Goal: Transaction & Acquisition: Purchase product/service

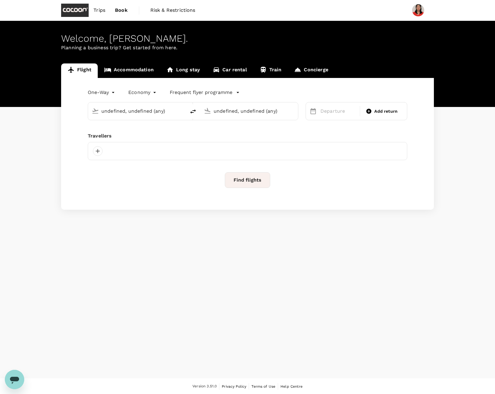
type input "undefined, undefined (any)"
click at [134, 111] on input "text" at bounding box center [137, 110] width 72 height 9
click at [113, 94] on body "Trips Book Risk & Restrictions Welcome , [PERSON_NAME] . Planning a business tr…" at bounding box center [247, 197] width 495 height 395
click at [100, 127] on li "Multi City" at bounding box center [102, 128] width 36 height 11
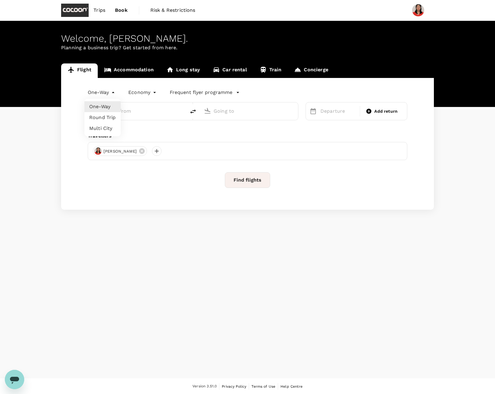
type input "multicity"
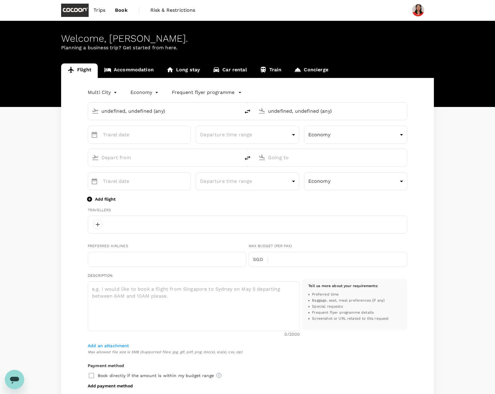
type input "undefined, undefined (any)"
click at [130, 110] on input "text" at bounding box center [162, 110] width 126 height 9
type input "65"
type input "87630198"
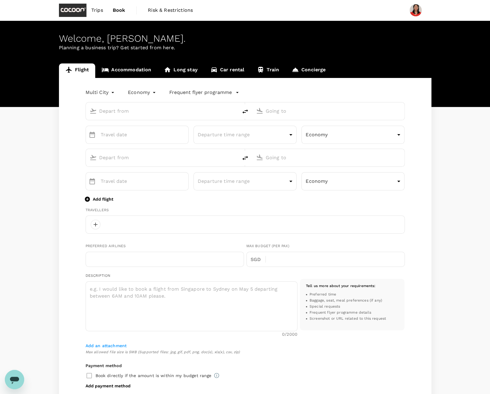
type input "[PERSON_NAME][EMAIL_ADDRESS][DOMAIN_NAME]"
click at [135, 134] on p "Singapore Changi" at bounding box center [171, 135] width 107 height 6
type input "sin"
type input "Singapore Changi (SIN)"
click at [279, 113] on input "text" at bounding box center [329, 110] width 126 height 9
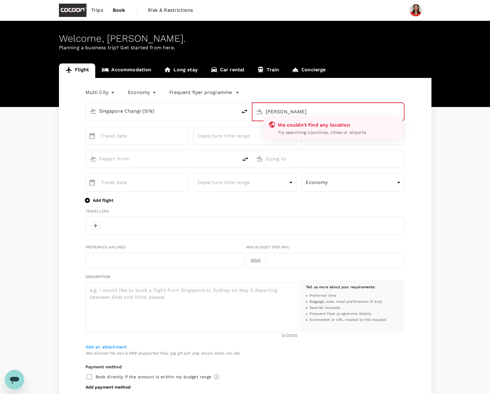
click at [273, 112] on input "[PERSON_NAME]" at bounding box center [329, 111] width 126 height 9
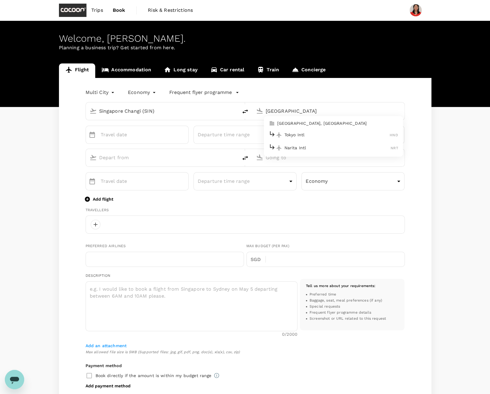
click at [311, 136] on p "Tokyo Intl" at bounding box center [338, 135] width 106 height 6
type input "Tokyo Intl (HND)"
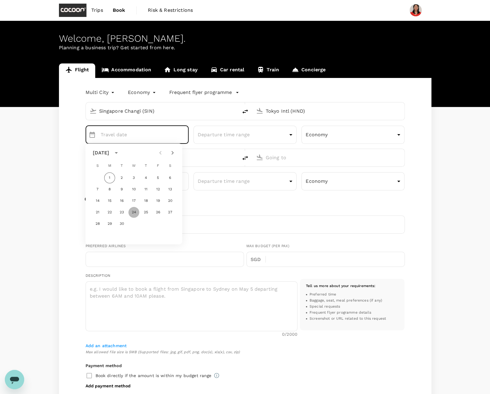
click at [136, 214] on button "24" at bounding box center [134, 212] width 11 height 11
type input "[DATE]"
click at [144, 157] on input "text" at bounding box center [162, 157] width 126 height 9
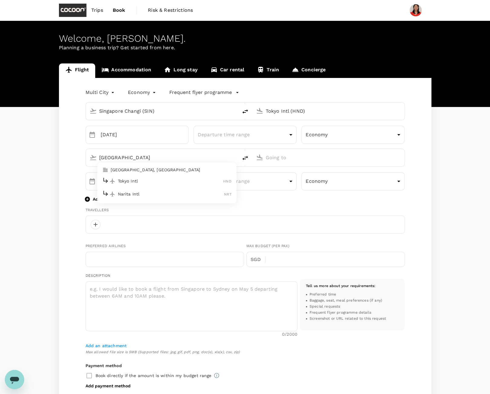
click at [136, 178] on p "Tokyo Intl" at bounding box center [171, 181] width 106 height 6
type input "[GEOGRAPHIC_DATA]"
type input "Tokyo Intl (HND)"
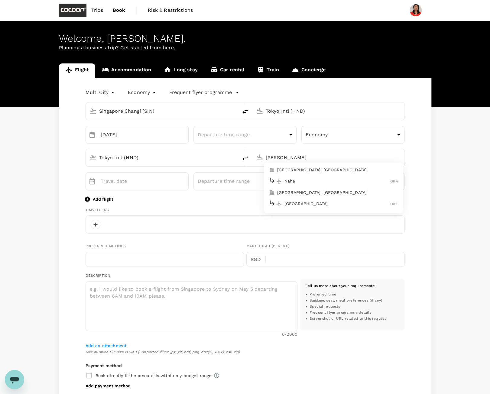
click at [290, 177] on div "[PERSON_NAME]" at bounding box center [333, 181] width 129 height 9
type input "Naha (OKA)"
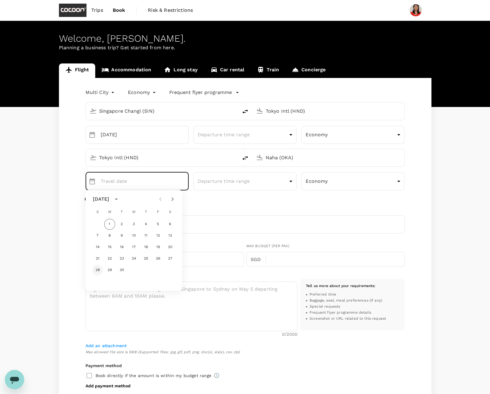
click at [96, 270] on button "28" at bounding box center [97, 270] width 11 height 11
type input "[DATE]"
click at [99, 199] on p "Add flight" at bounding box center [103, 199] width 21 height 6
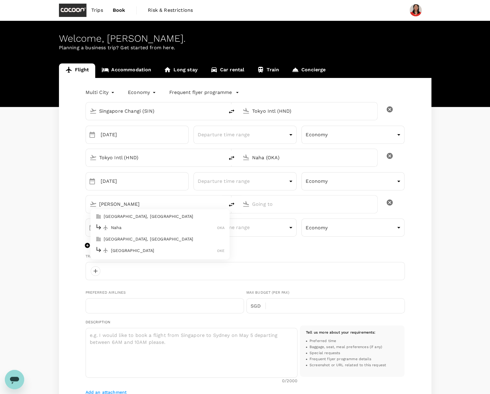
click at [136, 226] on p "Naha" at bounding box center [164, 228] width 106 height 6
type input "[PERSON_NAME]"
type input "Naha (OKA)"
click at [262, 204] on input "text" at bounding box center [308, 204] width 113 height 9
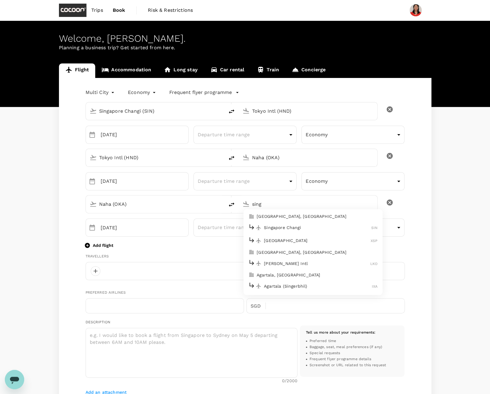
click at [278, 224] on div "Singapore Changi SIN" at bounding box center [312, 227] width 129 height 9
type input "Singapore Changi (SIN)"
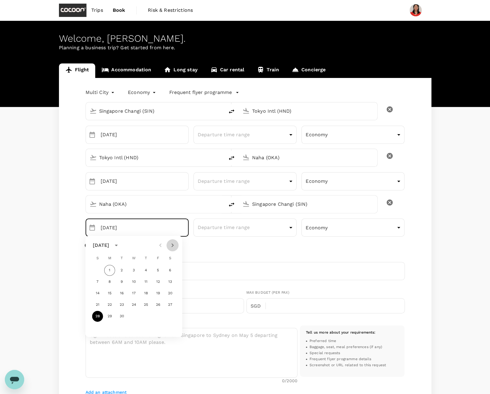
click at [174, 245] on icon "Next month" at bounding box center [172, 245] width 7 height 7
click at [149, 270] on button "2" at bounding box center [146, 270] width 11 height 11
type input "[DATE]"
click at [72, 245] on div "Multi City multicity Economy economy Frequent flyer programme [GEOGRAPHIC_DATA]…" at bounding box center [245, 313] width 373 height 471
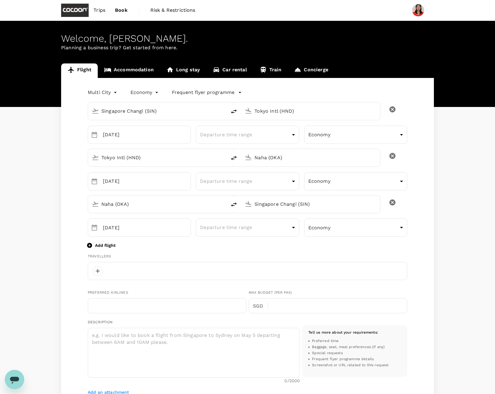
click at [107, 90] on body "Trips Book Risk & Restrictions Welcome , [PERSON_NAME] . Planning a business tr…" at bounding box center [247, 293] width 495 height 587
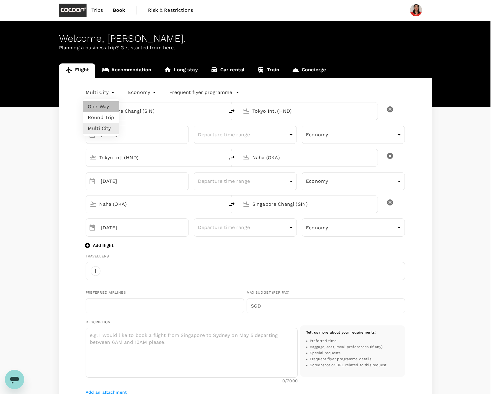
click at [99, 109] on li "One-Way" at bounding box center [101, 106] width 36 height 11
type input "oneway"
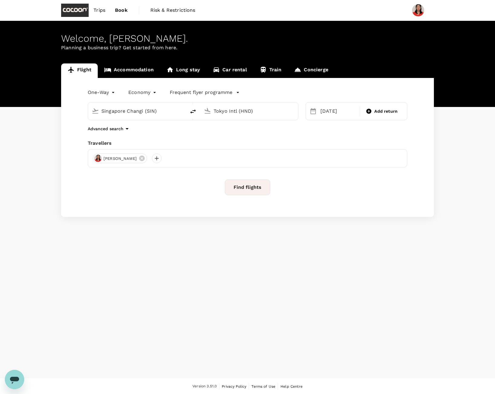
click at [222, 111] on input "Tokyo Intl (HND)" at bounding box center [250, 110] width 72 height 9
click at [204, 135] on div "[PERSON_NAME]" at bounding box center [253, 134] width 129 height 9
type input "Naha (OKA)"
click at [449, 152] on div "2" at bounding box center [448, 151] width 11 height 11
click at [193, 113] on icon "delete" at bounding box center [192, 111] width 7 height 7
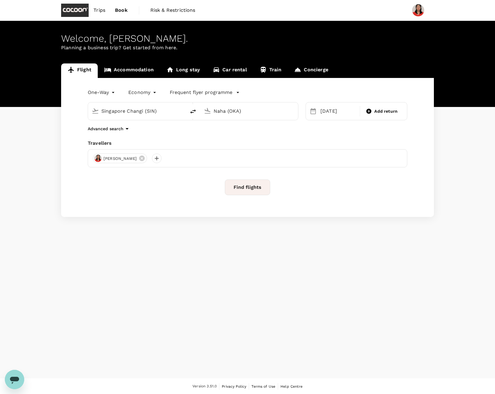
type input "Naha (OKA)"
type input "Singapore Changi (SIN)"
click at [241, 186] on button "Find flights" at bounding box center [247, 188] width 45 height 16
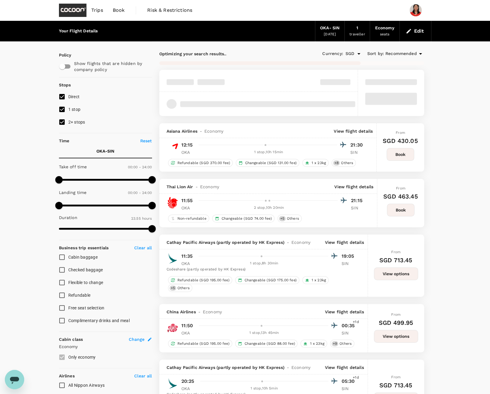
type input "1435"
click at [62, 109] on input "1 stop" at bounding box center [62, 109] width 13 height 13
checkbox input "false"
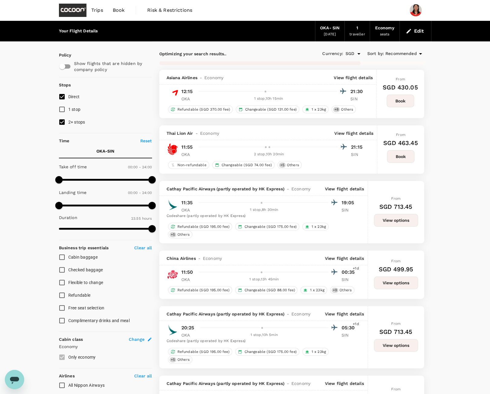
click at [60, 123] on input "2+ stops" at bounding box center [62, 122] width 13 height 13
checkbox input "false"
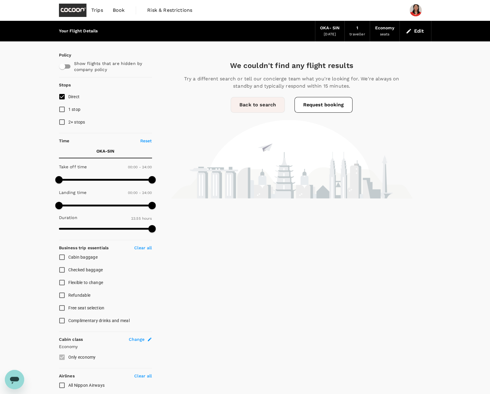
click at [63, 110] on input "1 stop" at bounding box center [62, 109] width 13 height 13
checkbox input "true"
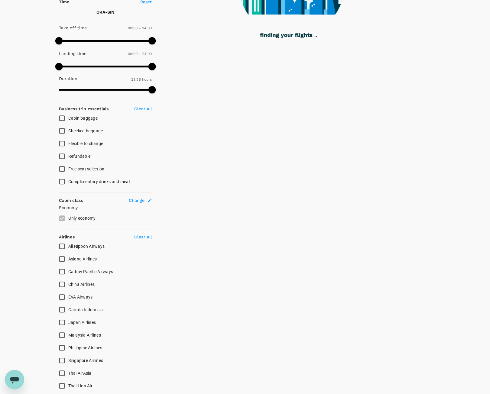
scroll to position [181, 0]
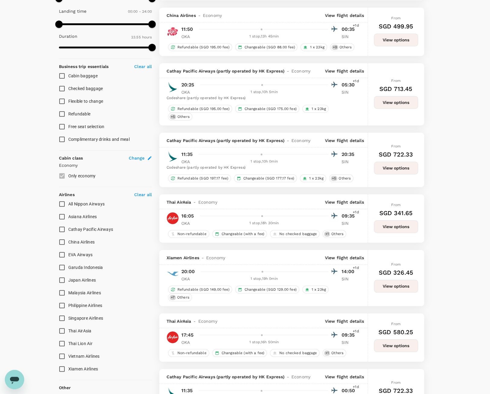
click at [62, 202] on input "All Nippon Airways" at bounding box center [62, 204] width 13 height 13
checkbox input "true"
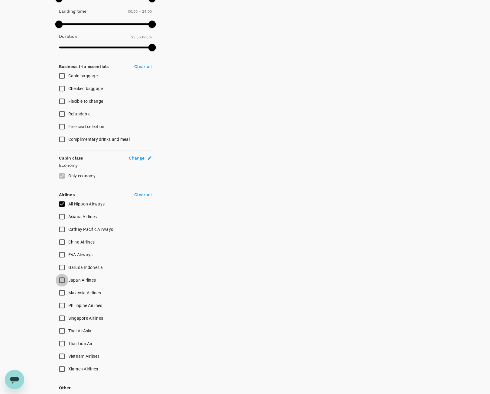
click at [61, 278] on input "Japan Airlines" at bounding box center [62, 280] width 13 height 13
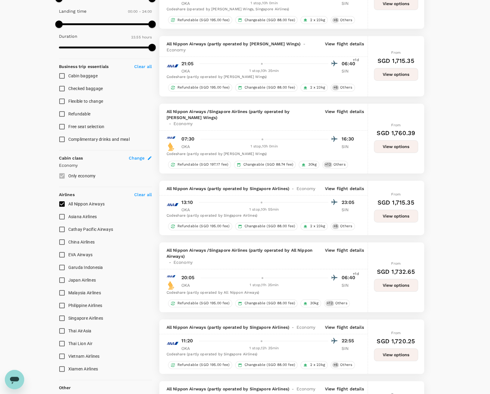
checkbox input "false"
click at [62, 316] on input "Singapore Airlines" at bounding box center [62, 318] width 13 height 13
checkbox input "true"
type input "SGD"
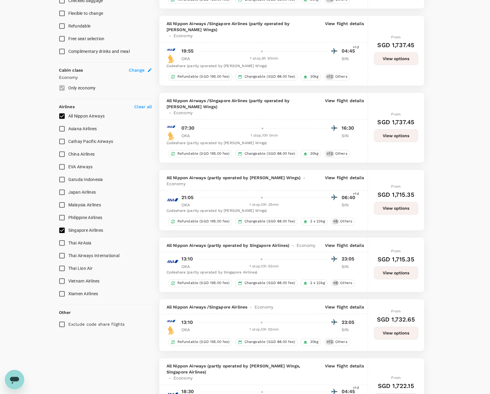
scroll to position [272, 0]
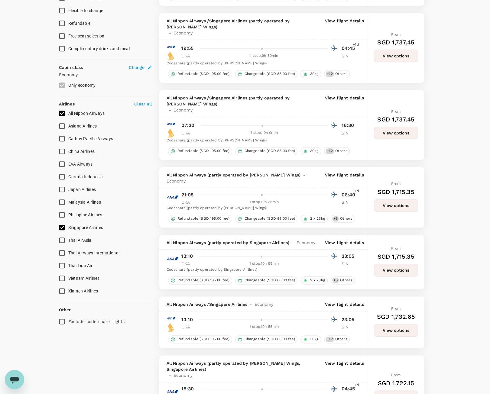
click at [339, 240] on p "View flight details" at bounding box center [344, 243] width 39 height 6
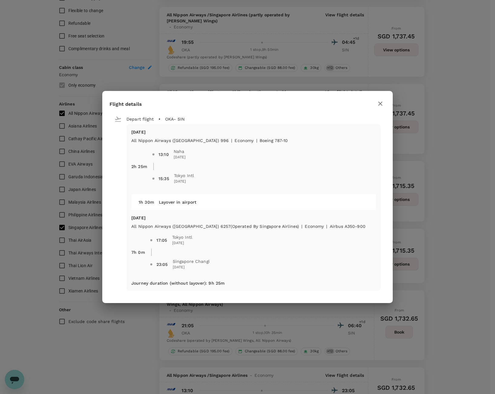
click at [383, 104] on icon "button" at bounding box center [380, 103] width 7 height 7
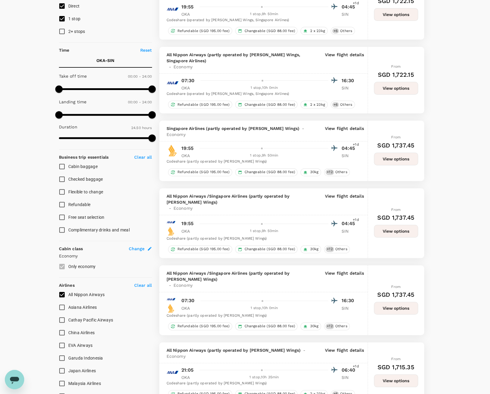
scroll to position [60, 0]
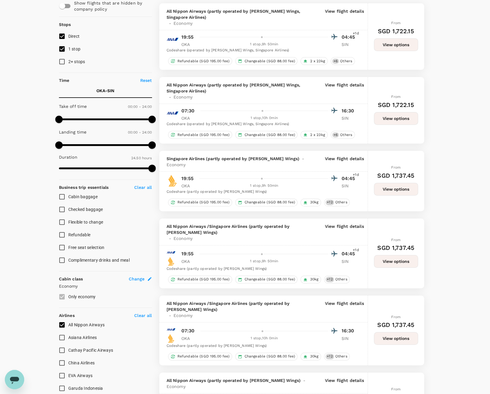
click at [338, 82] on p "View flight details" at bounding box center [344, 91] width 39 height 18
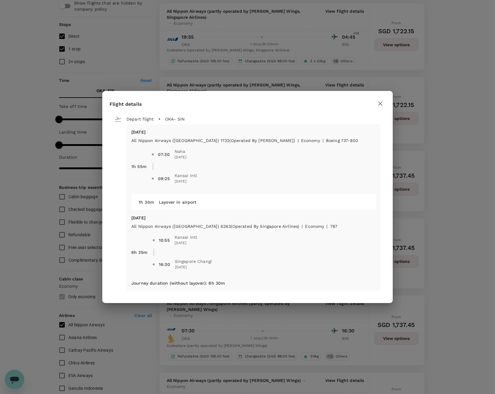
click at [381, 103] on icon "button" at bounding box center [380, 103] width 7 height 7
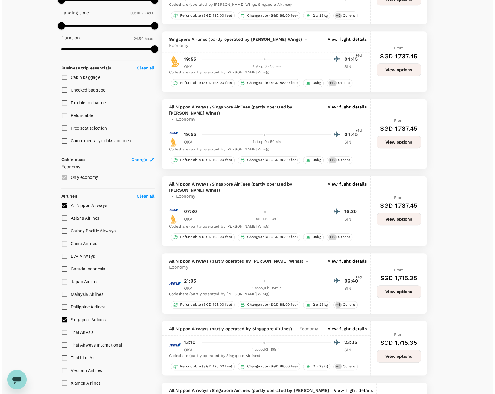
scroll to position [181, 0]
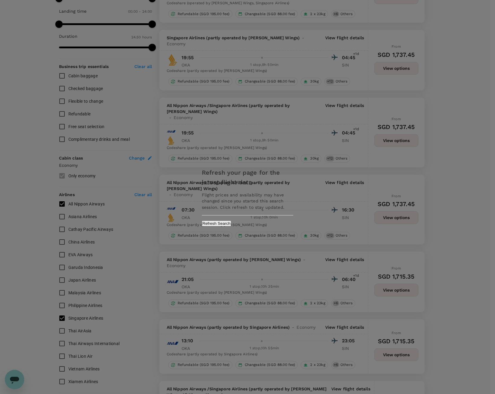
click at [231, 224] on button "Refresh Search" at bounding box center [216, 224] width 29 height 6
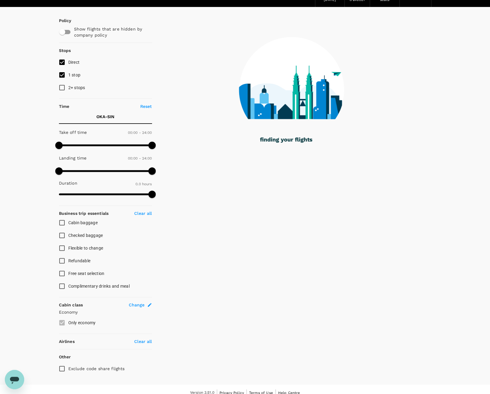
scroll to position [40, 0]
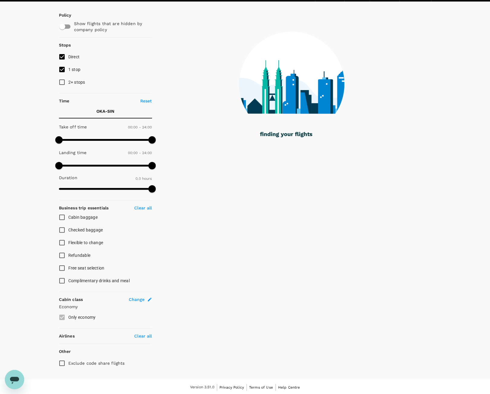
type input "1370"
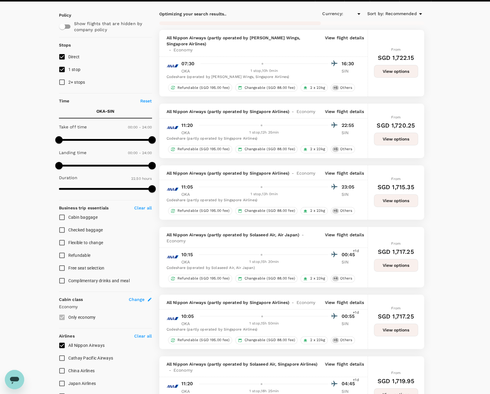
type input "SGD"
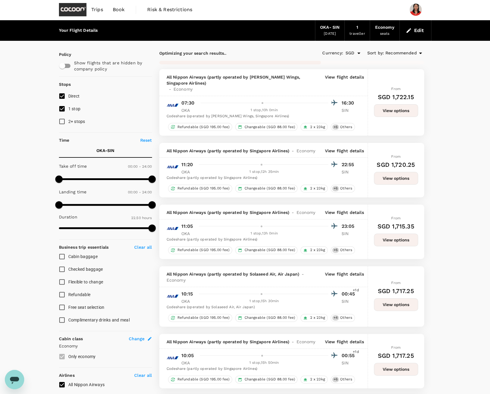
scroll to position [0, 0]
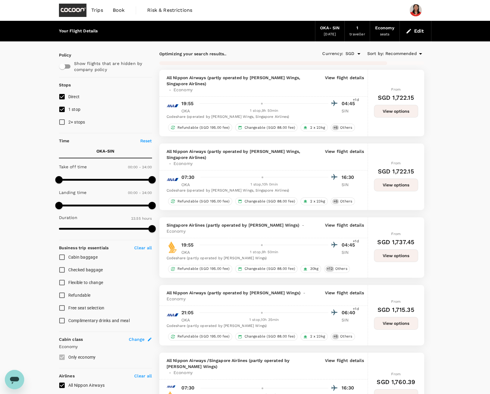
type input "1435"
checkbox input "false"
click at [337, 78] on p "View flight details" at bounding box center [344, 84] width 39 height 18
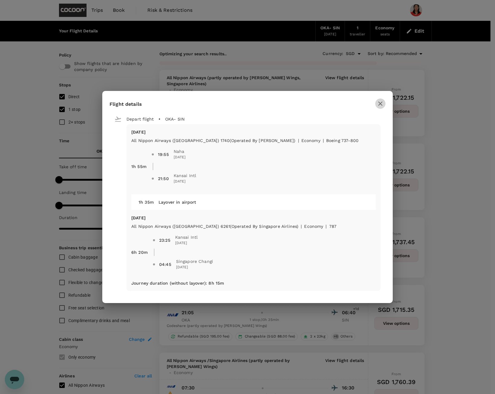
click at [381, 103] on icon "button" at bounding box center [380, 103] width 7 height 7
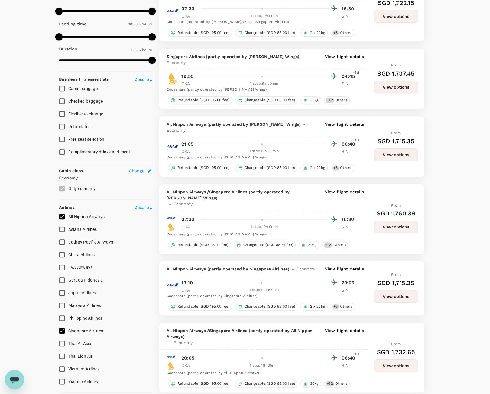
scroll to position [181, 0]
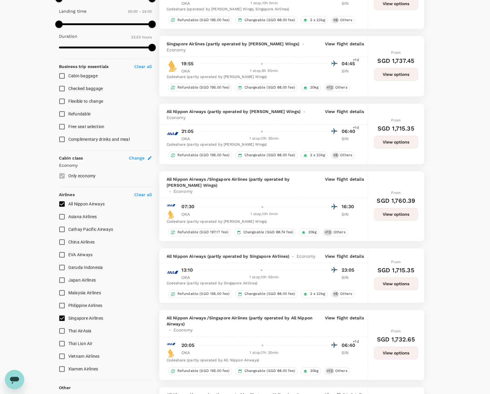
type input "1510"
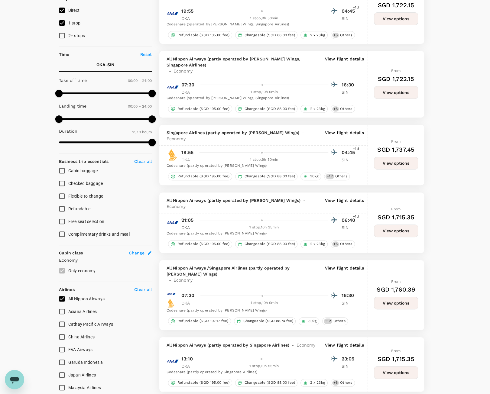
scroll to position [121, 0]
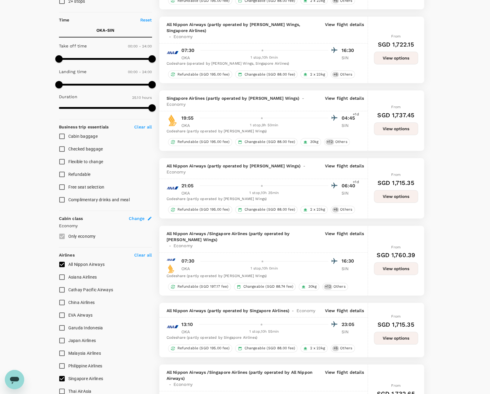
click at [352, 308] on p "View flight details" at bounding box center [344, 311] width 39 height 6
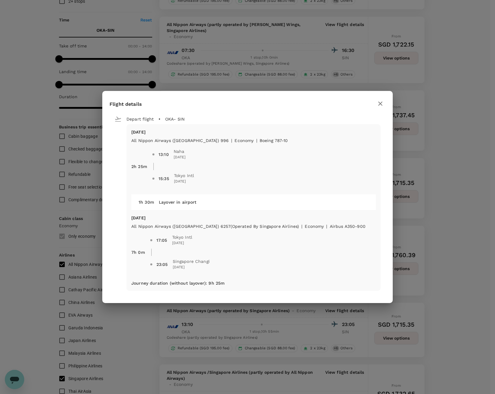
click at [382, 104] on icon "button" at bounding box center [380, 103] width 7 height 7
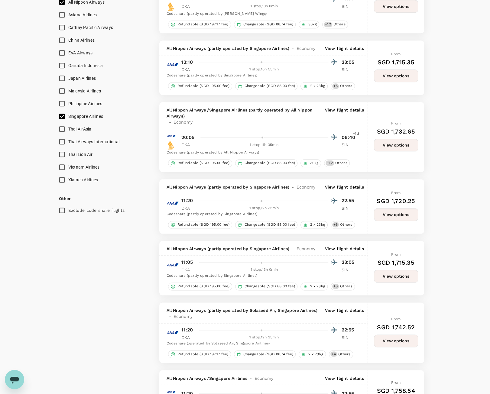
scroll to position [393, 0]
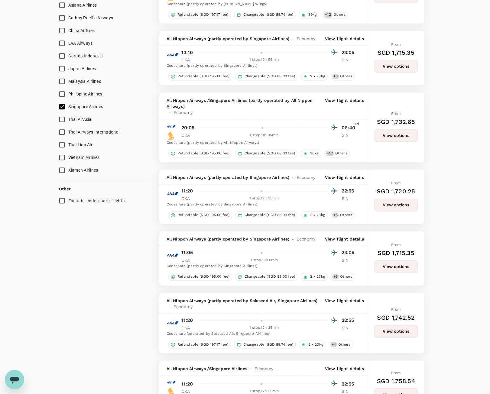
click at [334, 236] on p "View flight details" at bounding box center [344, 239] width 39 height 6
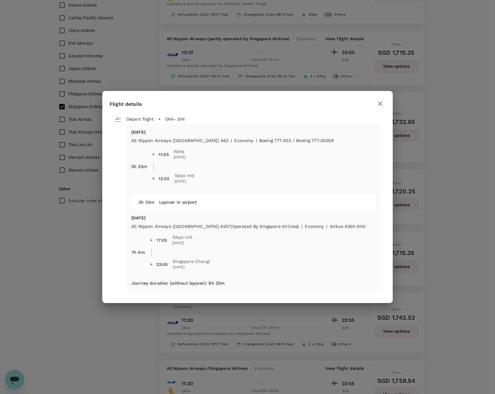
click at [59, 66] on div "Flight details Depart flight OKA - SIN [DATE] All Nippon Airways ([GEOGRAPHIC_D…" at bounding box center [247, 197] width 495 height 394
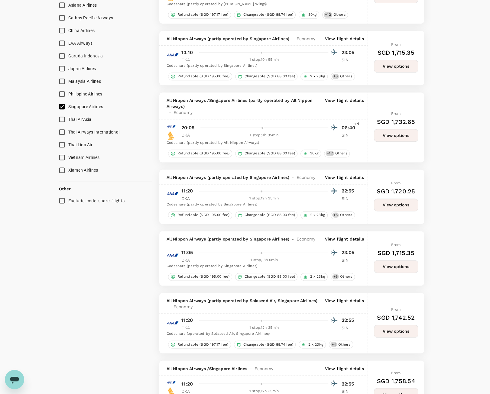
click at [62, 69] on input "Japan Airlines" at bounding box center [62, 68] width 13 height 13
checkbox input "true"
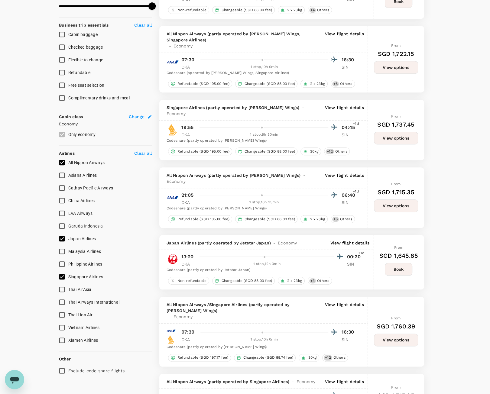
scroll to position [272, 0]
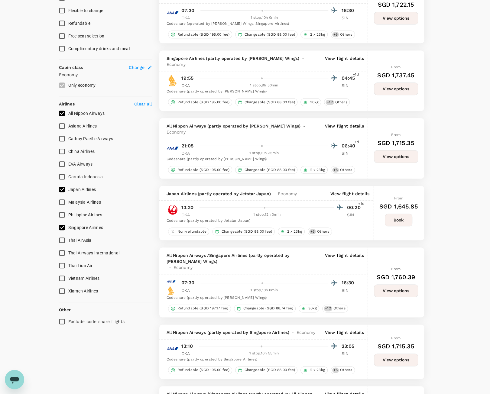
click at [358, 191] on p "View flight details" at bounding box center [350, 194] width 39 height 6
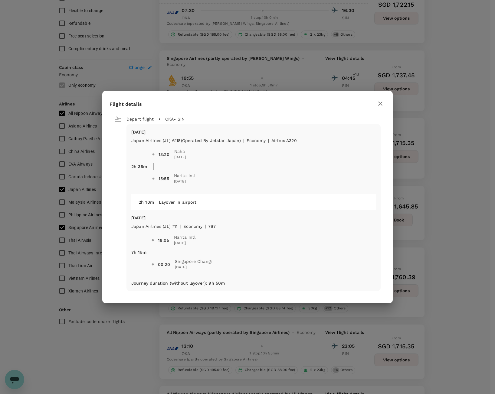
click at [379, 107] on button "button" at bounding box center [380, 104] width 10 height 10
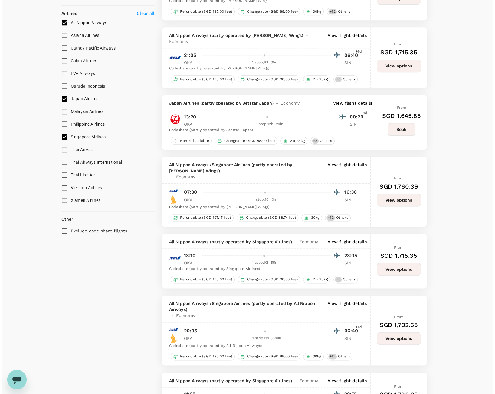
scroll to position [484, 0]
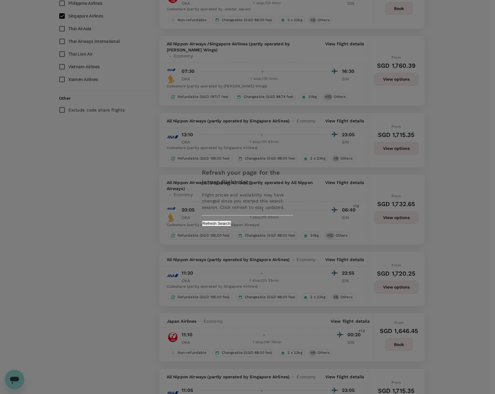
click at [95, 241] on div "Refresh your page for the latest flight data Flight prices and availability may…" at bounding box center [247, 197] width 495 height 394
click at [231, 223] on button "Refresh Search" at bounding box center [216, 224] width 29 height 6
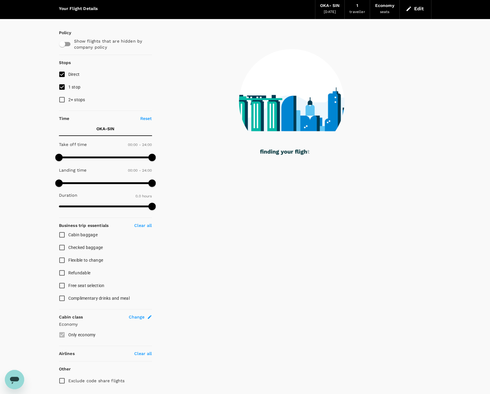
scroll to position [40, 0]
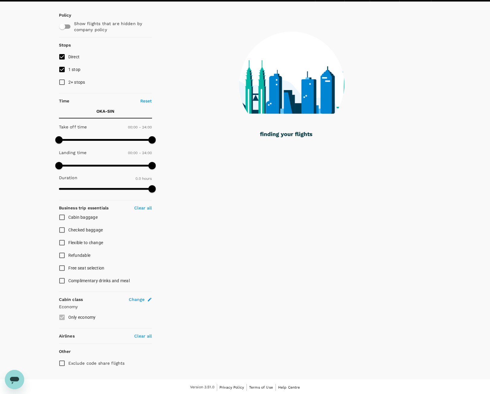
type input "1370"
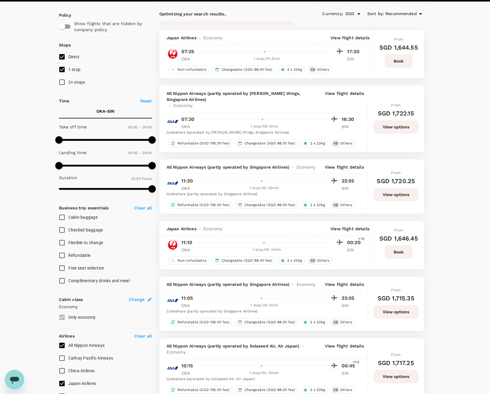
type input "SGD"
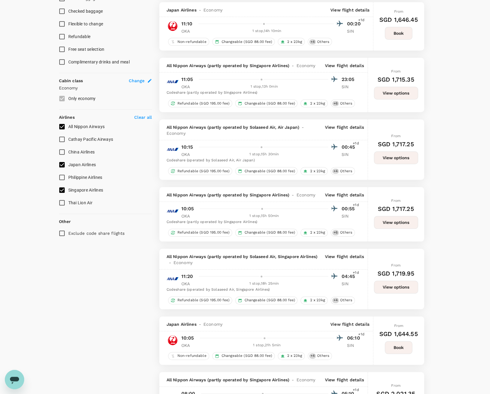
scroll to position [282, 0]
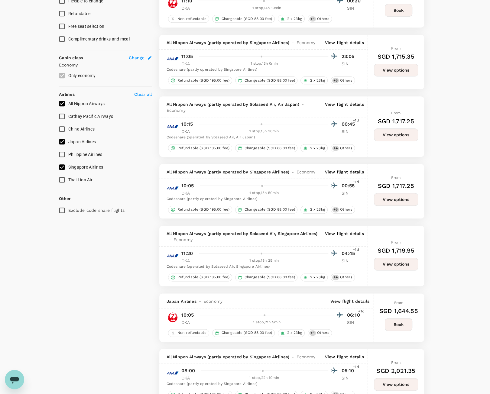
click at [64, 167] on input "Singapore Airlines" at bounding box center [62, 167] width 13 height 13
checkbox input "false"
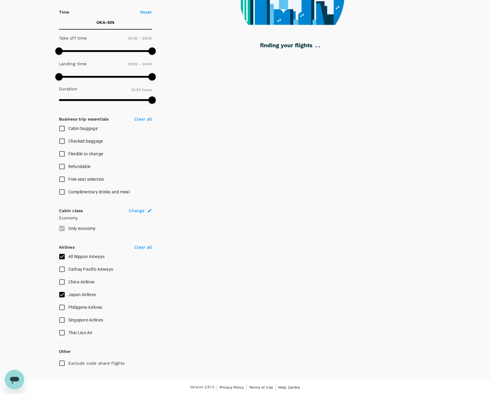
checkbox input "false"
checkbox input "true"
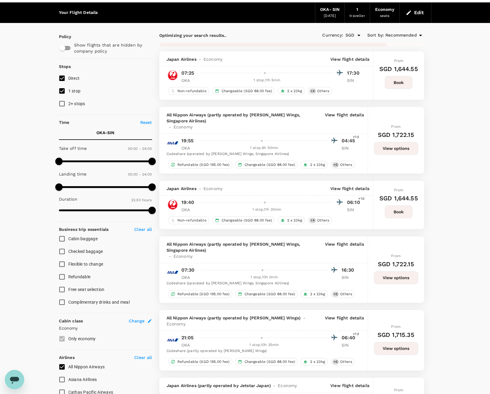
scroll to position [0, 0]
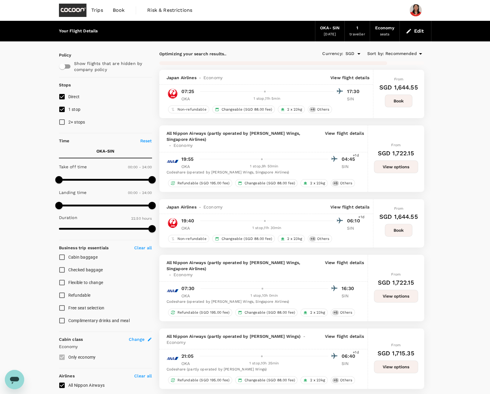
click at [421, 56] on icon at bounding box center [420, 53] width 7 height 7
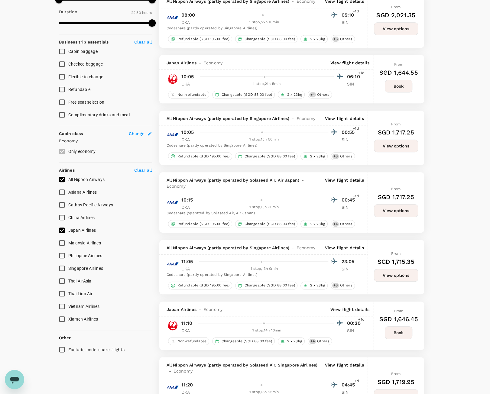
scroll to position [212, 0]
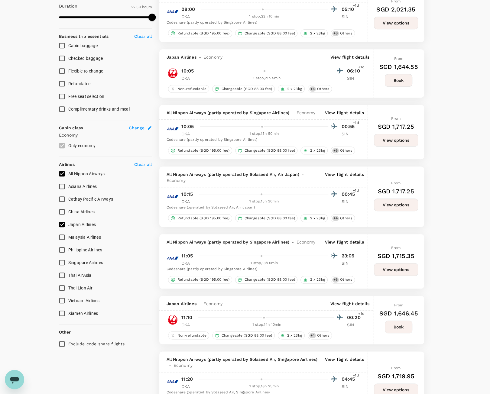
type input "1540"
checkbox input "false"
checkbox input "true"
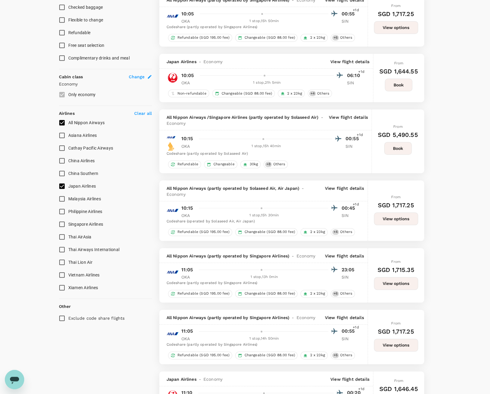
scroll to position [272, 0]
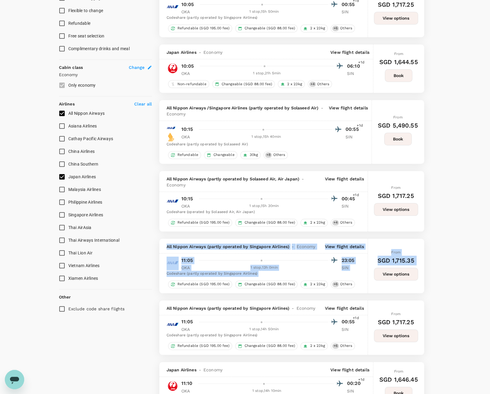
drag, startPoint x: 161, startPoint y: 237, endPoint x: 433, endPoint y: 256, distance: 272.3
copy div "All Nippon Airways (partly operated by Singapore Airlines) - Economy View fligh…"
click at [341, 239] on div "All Nippon Airways (partly operated by Singapore Airlines) - Economy View fligh…" at bounding box center [263, 246] width 208 height 15
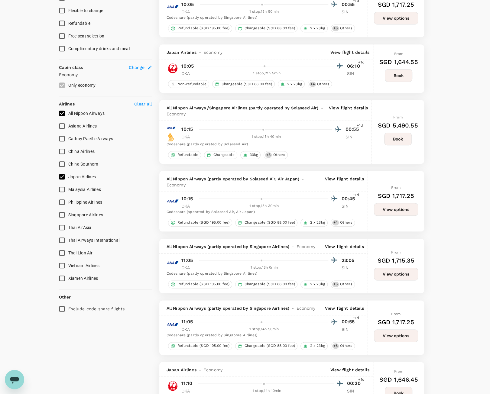
click at [341, 244] on p "View flight details" at bounding box center [344, 247] width 39 height 6
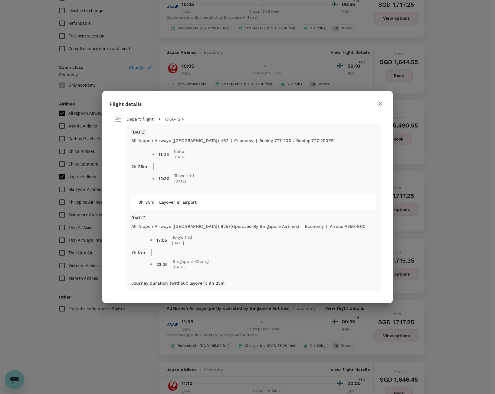
click at [383, 104] on icon "button" at bounding box center [380, 103] width 7 height 7
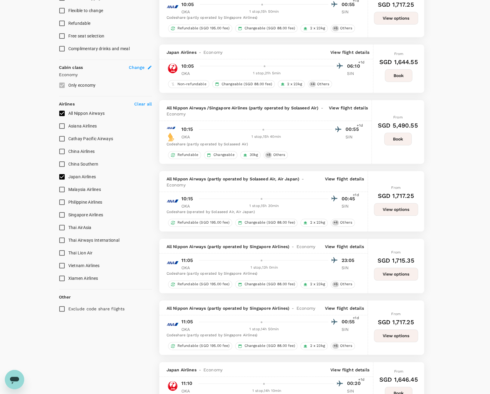
click at [343, 244] on p "View flight details" at bounding box center [344, 247] width 39 height 6
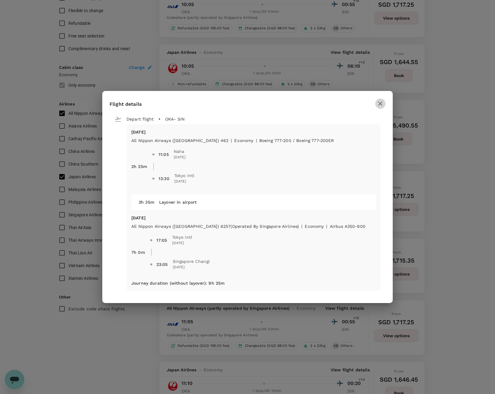
click at [380, 106] on icon "button" at bounding box center [380, 103] width 7 height 7
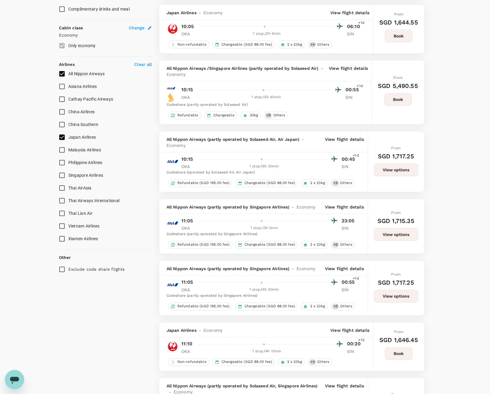
scroll to position [333, 0]
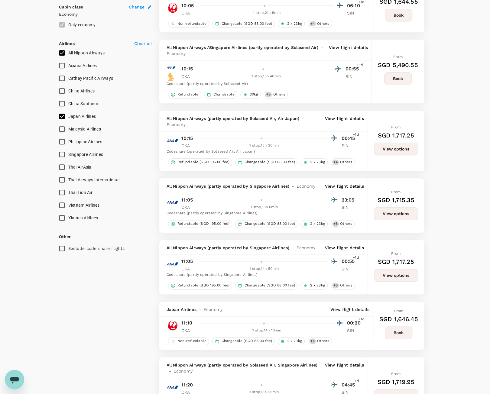
click at [393, 208] on button "View options" at bounding box center [396, 214] width 44 height 13
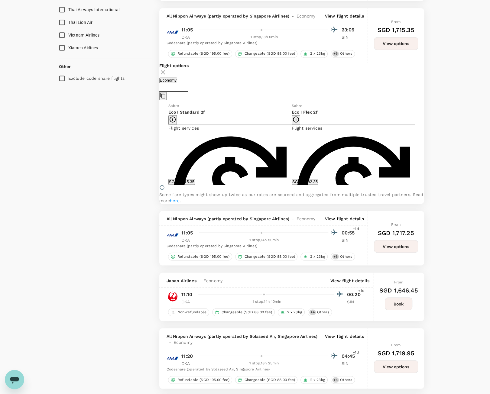
scroll to position [503, 0]
click at [195, 179] on button "SGD 1,715.35" at bounding box center [181, 182] width 27 height 6
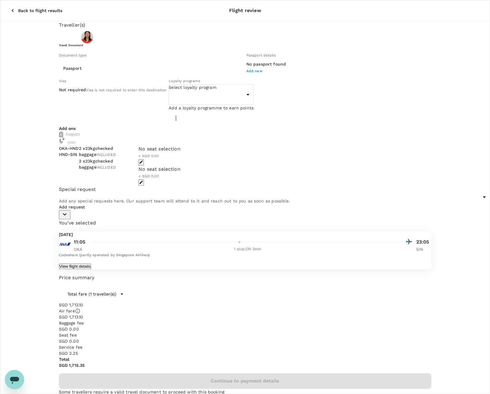
click at [10, 8] on icon "button" at bounding box center [13, 11] width 6 height 6
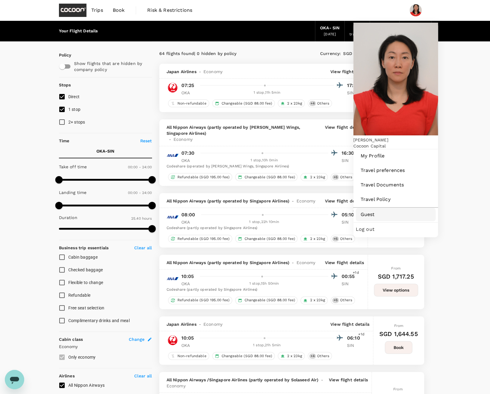
click at [371, 211] on span "Guest" at bounding box center [396, 214] width 70 height 7
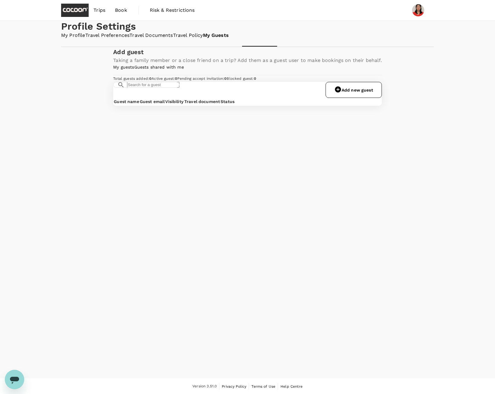
click at [365, 98] on link "Add new guest" at bounding box center [353, 90] width 56 height 16
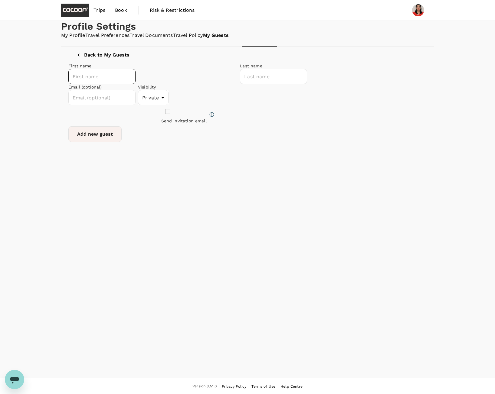
click at [136, 84] on input "text" at bounding box center [101, 76] width 67 height 15
type input "[PERSON_NAME]"
type input "ALSFORD"
type input "[EMAIL_ADDRESS][DOMAIN_NAME]"
click at [178, 142] on div "First name [PERSON_NAME] ​ Last name ALSFORD ​ Email (optional) [EMAIL_ADDRESS]…" at bounding box center [187, 101] width 239 height 82
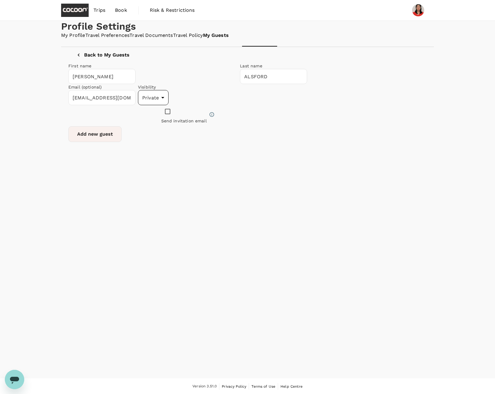
click at [261, 155] on body "Trips Book Risk & Restrictions Profile Settings My Profile Travel Preferences T…" at bounding box center [247, 197] width 495 height 395
click at [261, 155] on div at bounding box center [247, 197] width 495 height 394
click at [203, 142] on div "First name [PERSON_NAME] ​ Last name ALSFORD ​ Email (optional) [EMAIL_ADDRESS]…" at bounding box center [187, 101] width 239 height 82
click at [122, 142] on button "Add new guest" at bounding box center [94, 134] width 53 height 16
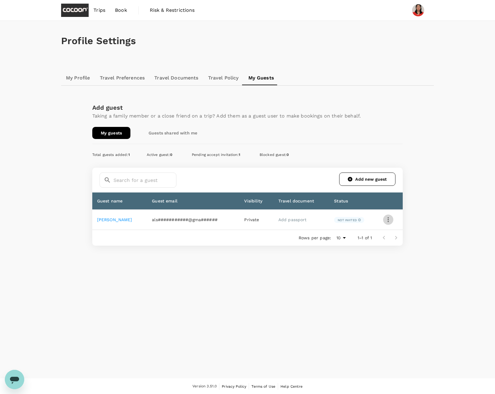
click at [388, 220] on icon "button" at bounding box center [387, 219] width 7 height 7
click at [351, 221] on div at bounding box center [247, 197] width 495 height 394
click at [353, 219] on p "Not invited" at bounding box center [347, 220] width 19 height 5
click at [361, 219] on icon at bounding box center [359, 220] width 3 height 7
click at [118, 219] on link "HENRY JOHN ALSFORD" at bounding box center [114, 219] width 35 height 5
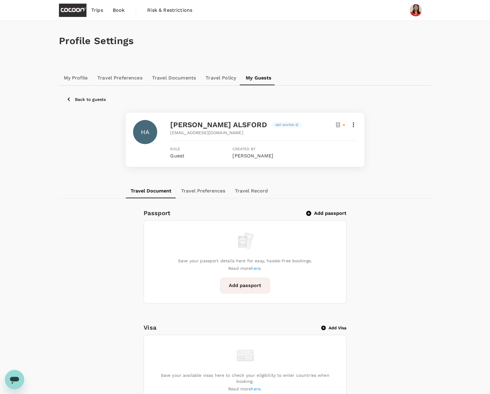
click at [343, 124] on icon at bounding box center [344, 125] width 2 height 2
click at [355, 126] on icon at bounding box center [353, 124] width 7 height 7
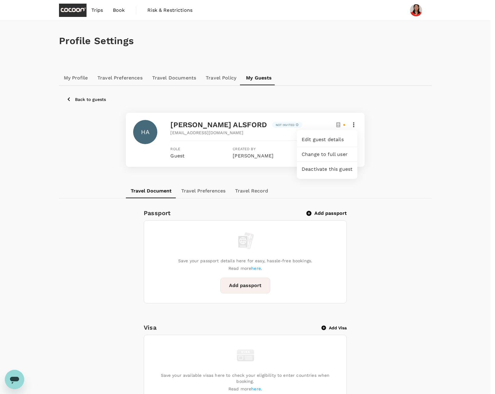
click at [280, 124] on div at bounding box center [247, 197] width 495 height 394
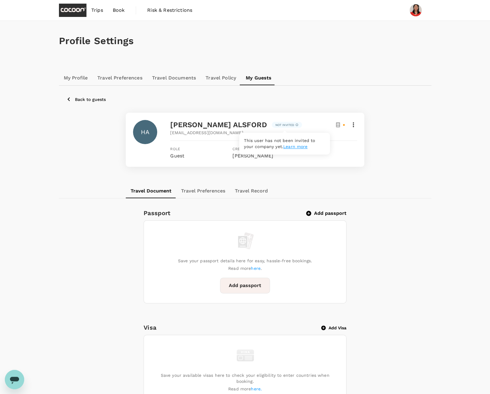
click at [296, 125] on icon at bounding box center [297, 124] width 3 height 7
click at [354, 124] on icon at bounding box center [353, 124] width 7 height 7
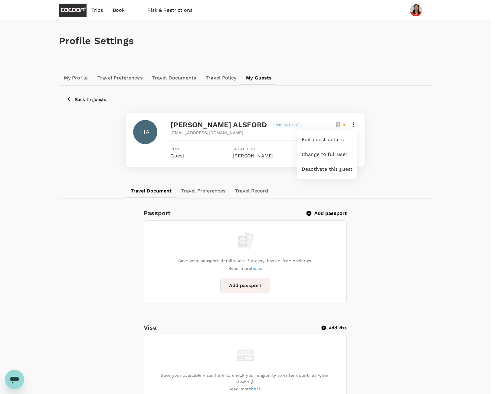
click at [331, 141] on span "Edit guest details" at bounding box center [327, 139] width 51 height 7
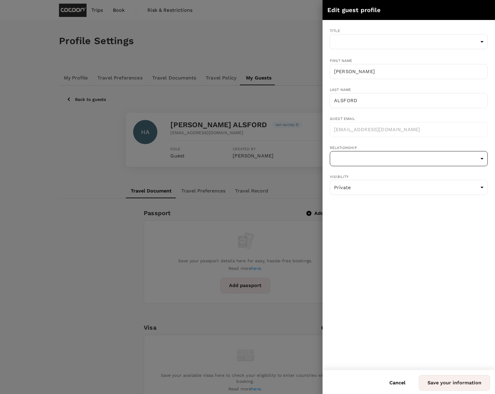
click at [382, 159] on body "Trips Book Risk & Restrictions Profile Settings My Profile Travel Preferences T…" at bounding box center [247, 307] width 495 height 615
click at [352, 236] on div at bounding box center [247, 197] width 495 height 394
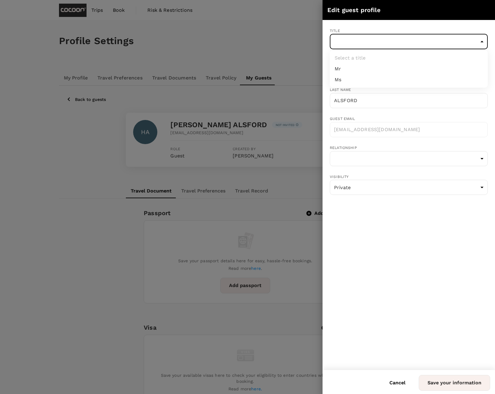
click at [384, 43] on body "Trips Book Risk & Restrictions Profile Settings My Profile Travel Preferences T…" at bounding box center [247, 307] width 495 height 615
click at [364, 65] on li "Mr" at bounding box center [409, 69] width 158 height 11
type input "Mr"
click at [367, 153] on body "Trips Book Risk & Restrictions Profile Settings My Profile Travel Preferences T…" at bounding box center [247, 307] width 495 height 615
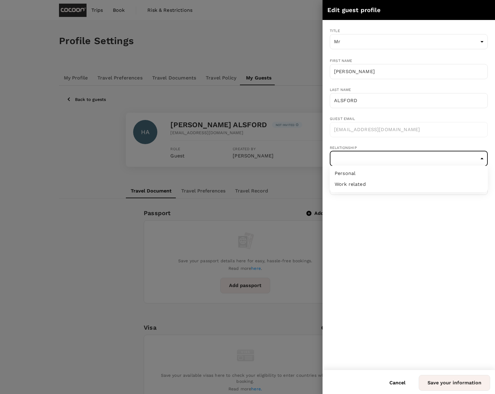
click at [362, 173] on li "Personal" at bounding box center [409, 173] width 158 height 11
type input "personal"
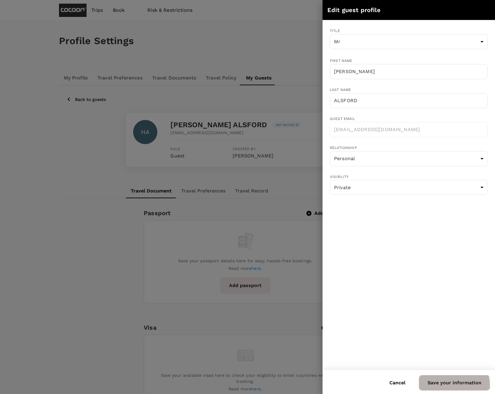
click at [439, 386] on button "Save your information" at bounding box center [454, 383] width 71 height 16
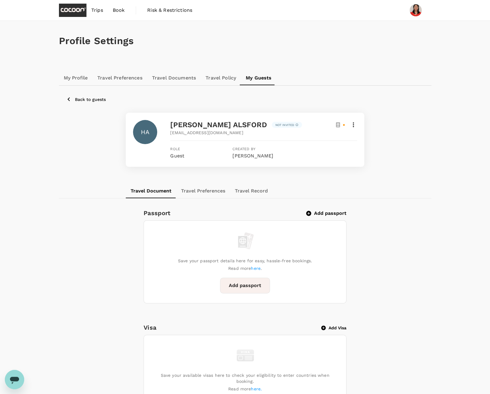
click at [276, 126] on p "Not invited" at bounding box center [285, 125] width 19 height 5
click at [77, 80] on link "My Profile" at bounding box center [76, 78] width 34 height 15
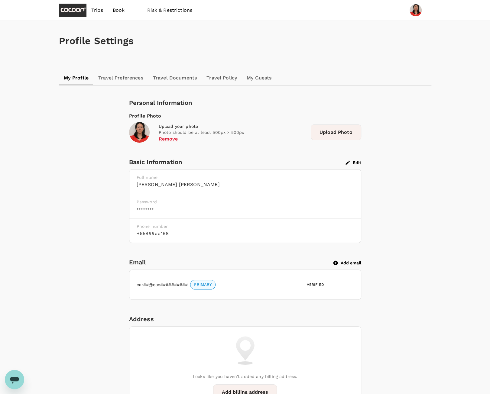
click at [265, 77] on link "My Guests" at bounding box center [259, 78] width 34 height 15
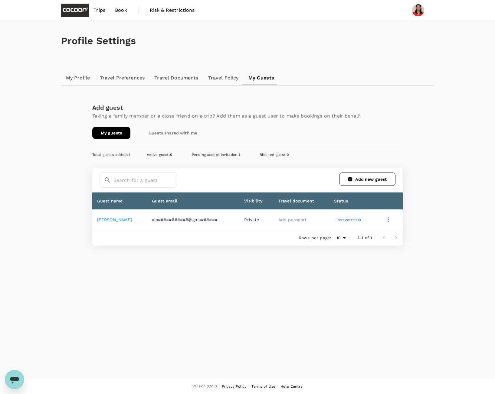
click at [391, 219] on icon "button" at bounding box center [387, 219] width 7 height 7
click at [359, 238] on span "Edit" at bounding box center [364, 235] width 51 height 7
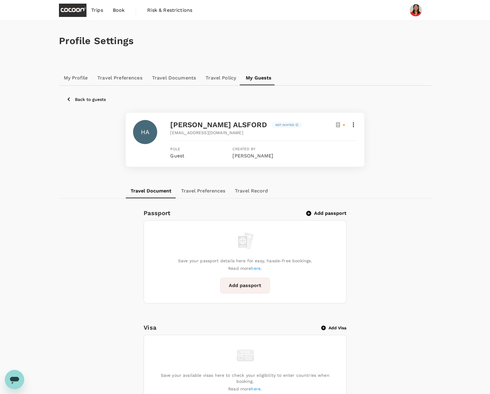
click at [104, 9] on link "Trips" at bounding box center [97, 10] width 21 height 21
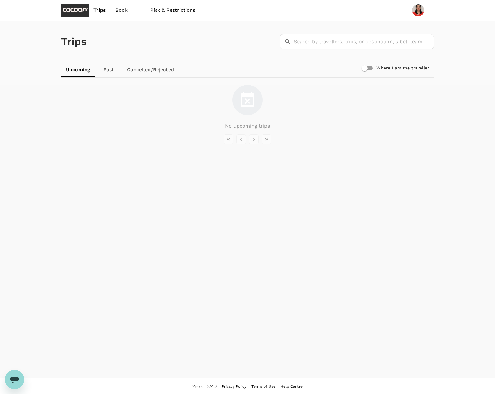
click at [123, 11] on span "Book" at bounding box center [122, 10] width 12 height 7
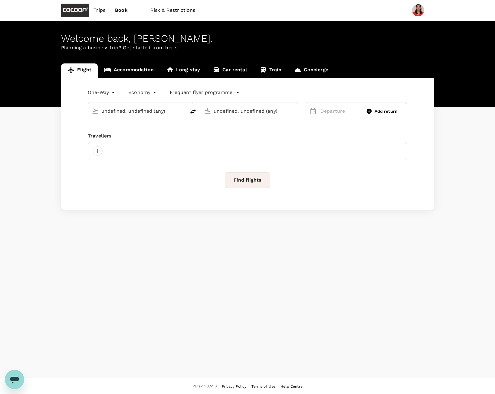
type input "Naha (OKA)"
type input "Singapore Changi (SIN)"
type input "Naha (OKA)"
type input "Singapore Changi (SIN)"
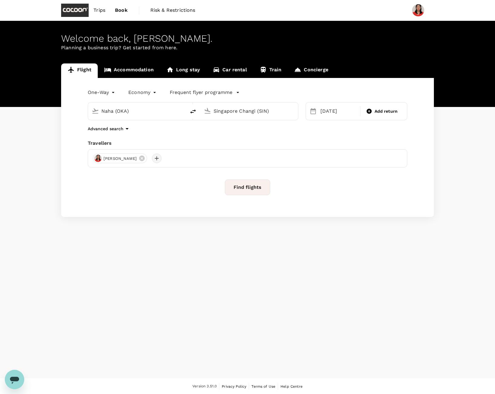
click at [152, 159] on div at bounding box center [157, 159] width 10 height 10
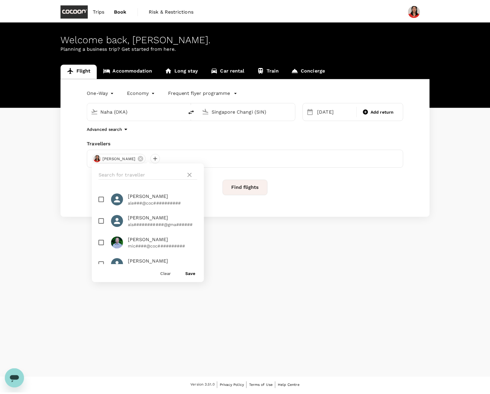
scroll to position [13, 0]
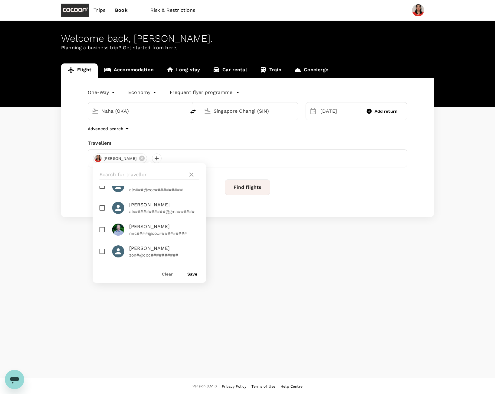
click at [101, 208] on input "checkbox" at bounding box center [102, 208] width 13 height 13
checkbox input "true"
click at [190, 273] on button "Save" at bounding box center [192, 274] width 10 height 5
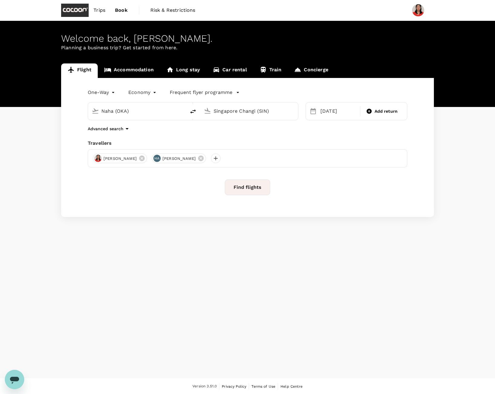
click at [251, 187] on button "Find flights" at bounding box center [247, 188] width 45 height 16
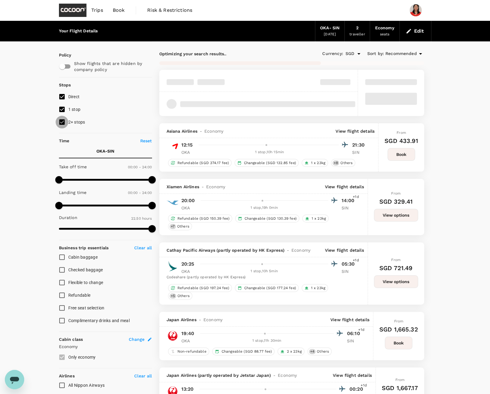
click at [63, 124] on input "2+ stops" at bounding box center [62, 122] width 13 height 13
checkbox input "false"
type input "1435"
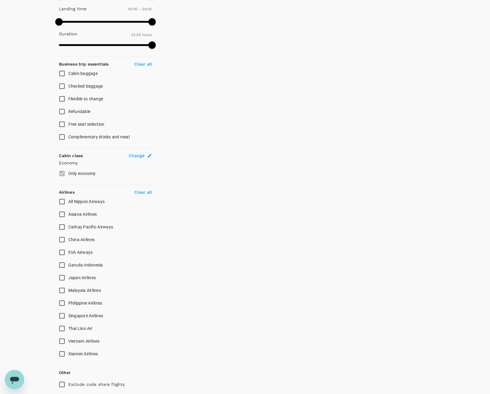
scroll to position [205, 0]
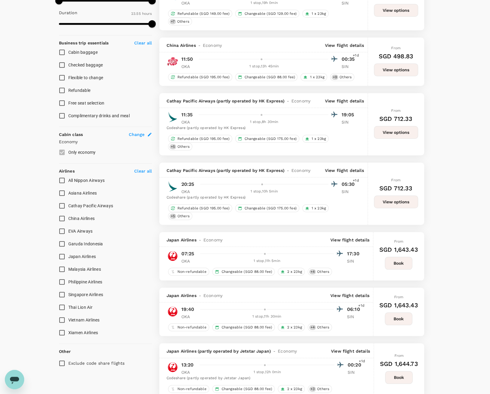
click at [139, 168] on p "Clear all" at bounding box center [143, 171] width 18 height 6
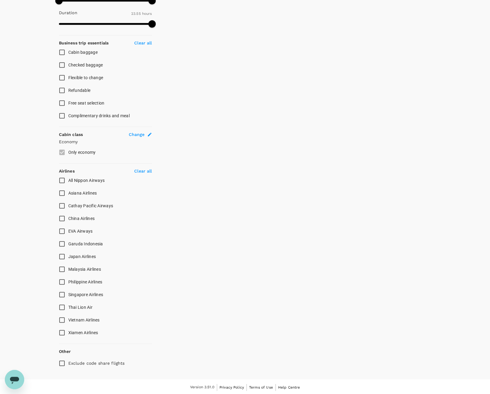
click at [61, 179] on input "All Nippon Airways" at bounding box center [62, 180] width 13 height 13
checkbox input "true"
click at [61, 253] on input "Japan Airlines" at bounding box center [62, 256] width 13 height 13
checkbox input "true"
click at [60, 293] on input "Singapore Airlines" at bounding box center [62, 295] width 13 height 13
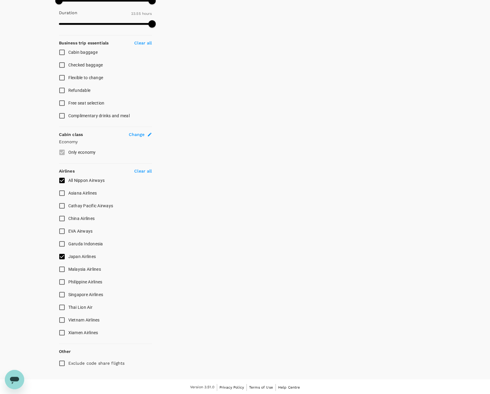
checkbox input "true"
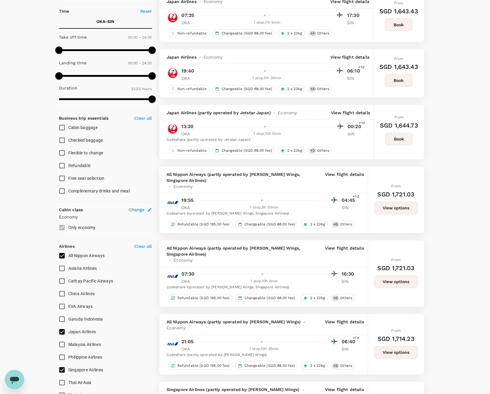
type input "SGD"
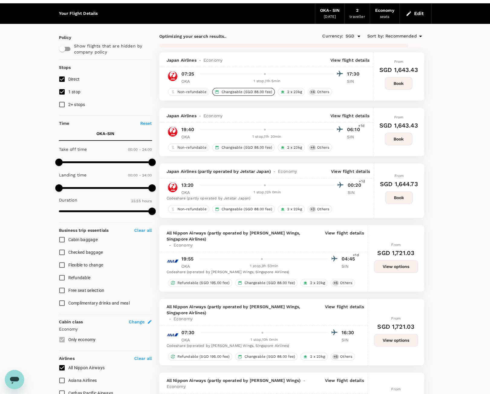
scroll to position [0, 0]
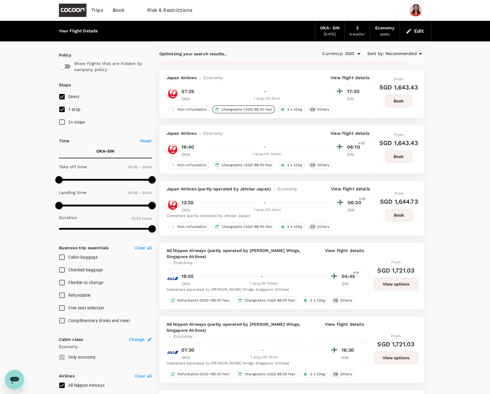
type input "1460"
click at [355, 75] on p "View flight details" at bounding box center [350, 78] width 39 height 6
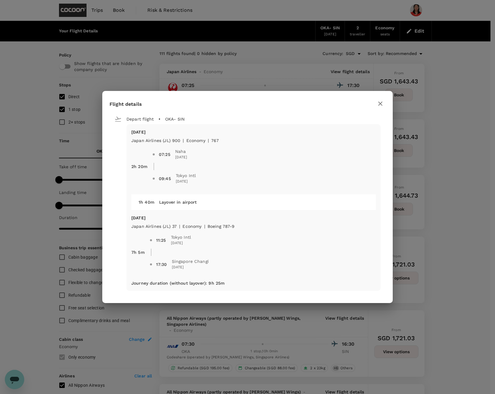
click at [382, 105] on icon "button" at bounding box center [380, 103] width 7 height 7
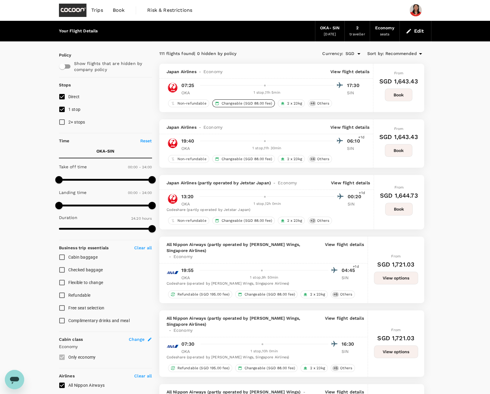
scroll to position [60, 0]
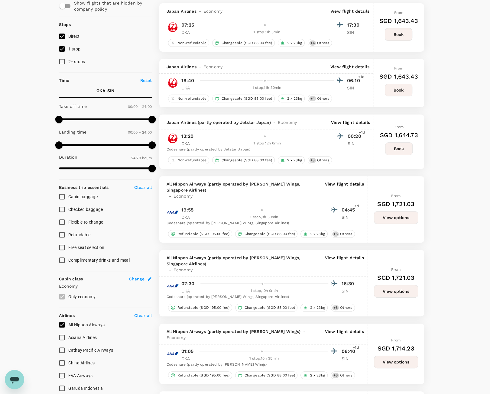
click at [352, 122] on p "View flight details" at bounding box center [350, 122] width 39 height 6
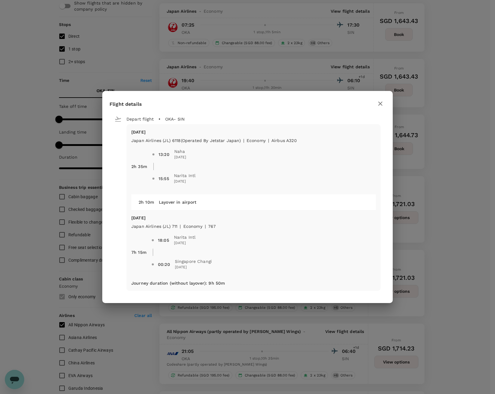
click at [379, 105] on icon "button" at bounding box center [380, 104] width 4 height 4
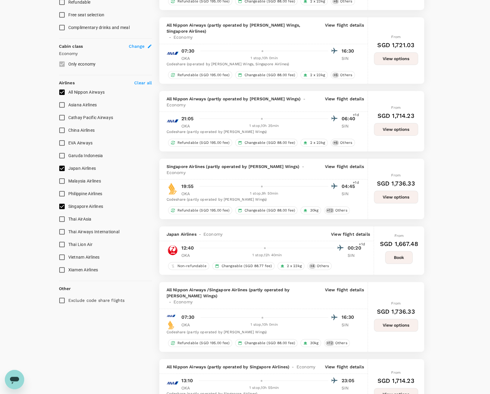
scroll to position [302, 0]
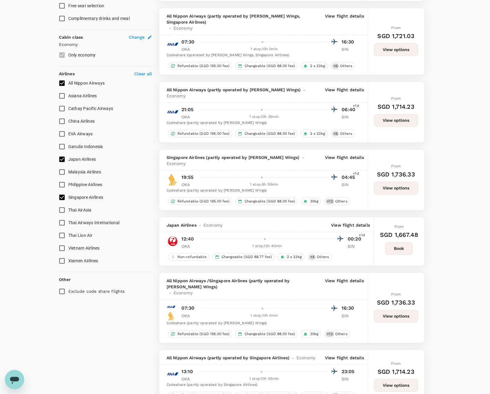
click at [343, 222] on p "View flight details" at bounding box center [350, 225] width 39 height 6
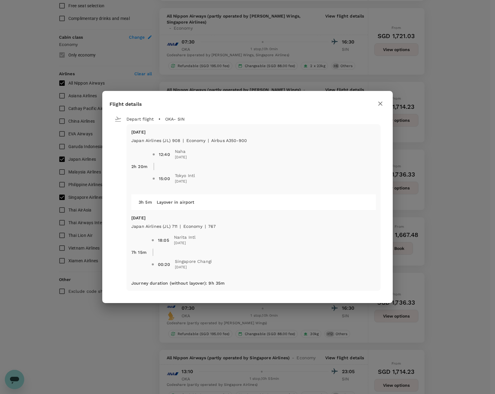
click at [379, 104] on icon "button" at bounding box center [380, 103] width 7 height 7
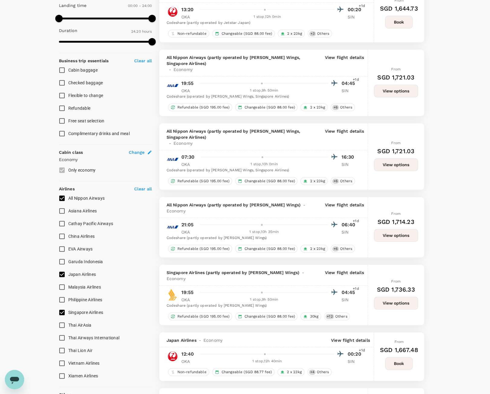
scroll to position [0, 0]
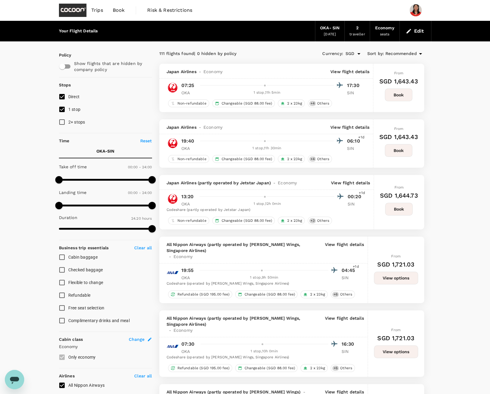
click at [411, 53] on span "Recommended" at bounding box center [401, 54] width 31 height 7
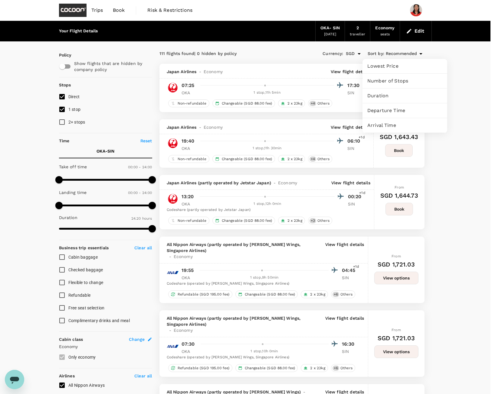
click at [383, 107] on span "Departure Time" at bounding box center [404, 110] width 75 height 7
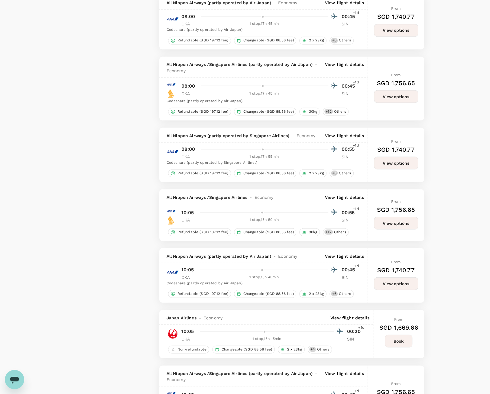
scroll to position [665, 0]
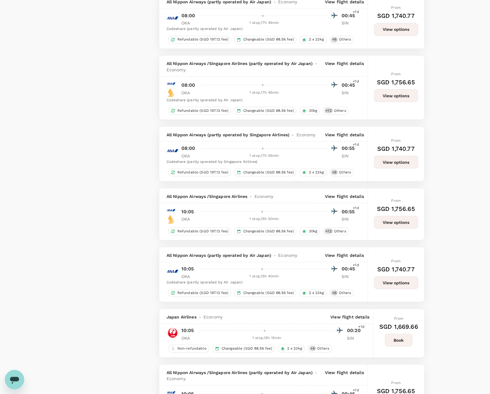
click at [342, 193] on p "View flight details" at bounding box center [344, 196] width 39 height 6
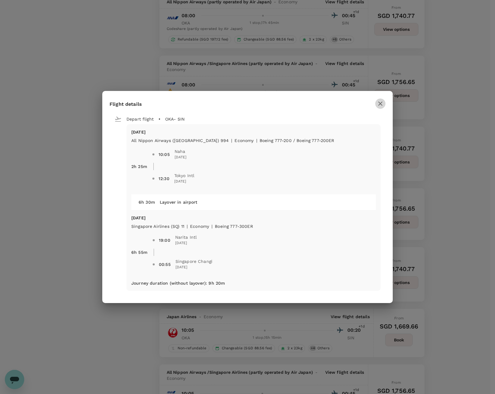
click at [379, 103] on icon "button" at bounding box center [380, 103] width 7 height 7
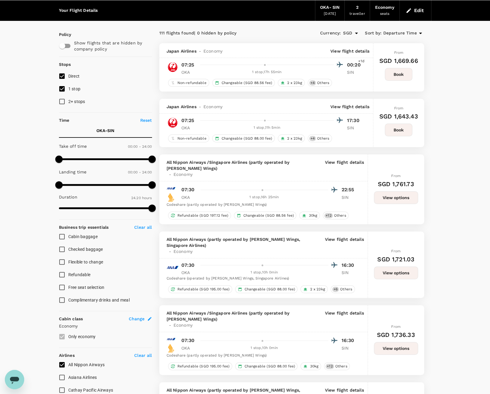
scroll to position [30, 0]
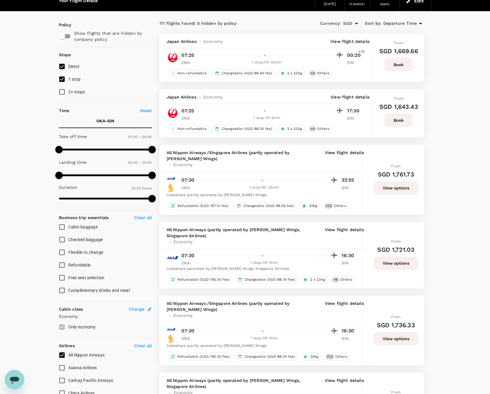
click at [332, 227] on p "View flight details" at bounding box center [344, 236] width 39 height 18
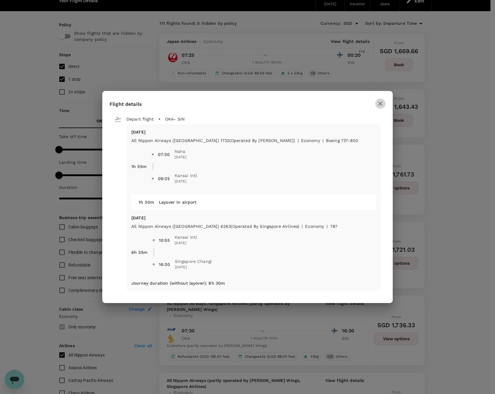
click at [379, 105] on icon "button" at bounding box center [380, 104] width 4 height 4
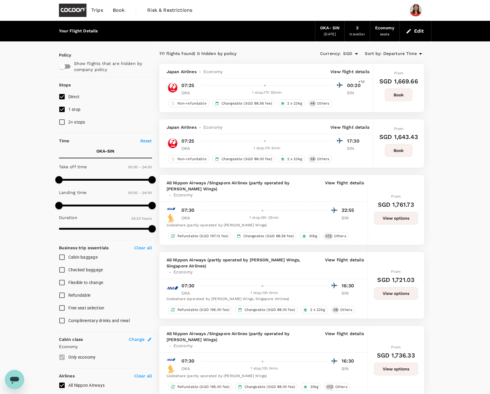
scroll to position [151, 0]
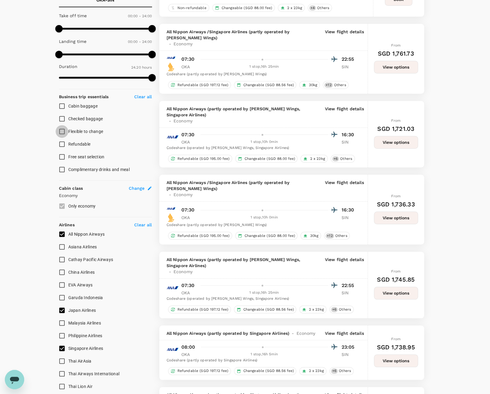
click at [65, 130] on input "Flexible to change" at bounding box center [62, 131] width 13 height 13
checkbox input "true"
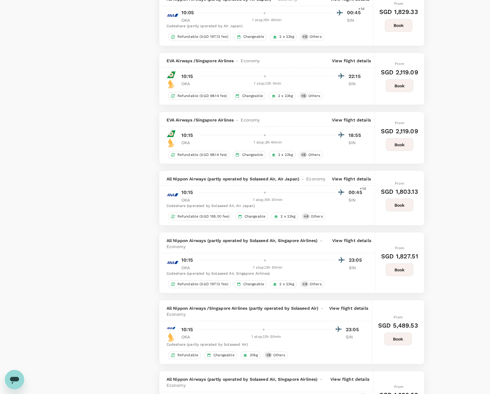
scroll to position [665, 0]
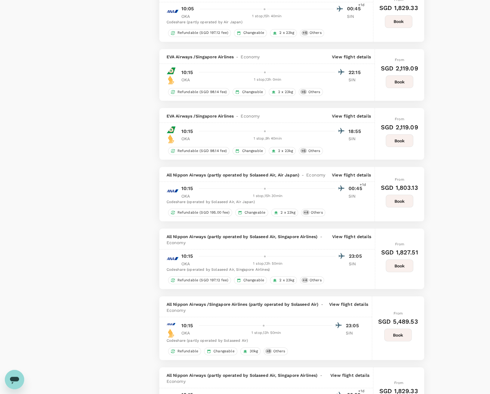
click at [334, 172] on p "View flight details" at bounding box center [351, 175] width 39 height 6
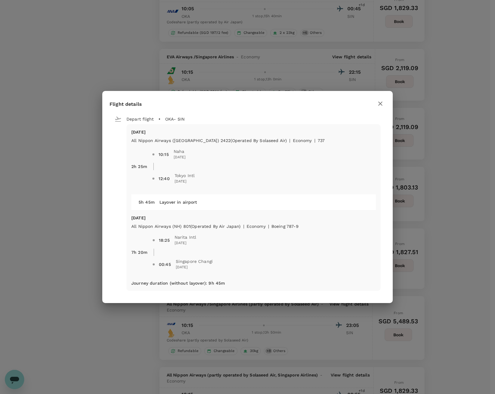
click at [381, 103] on icon "button" at bounding box center [380, 104] width 4 height 4
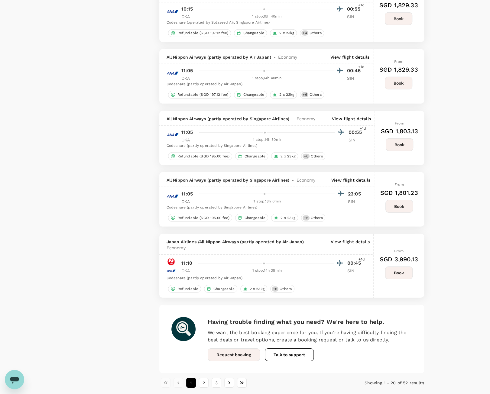
scroll to position [1059, 0]
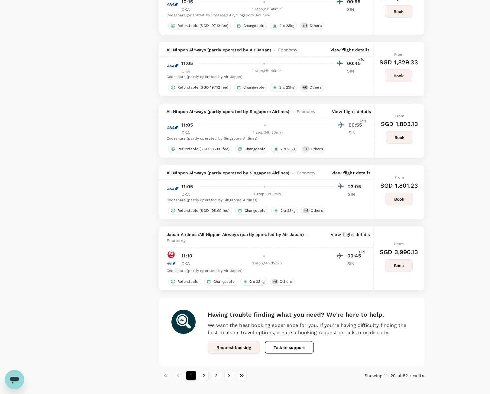
click at [339, 170] on p "View flight details" at bounding box center [351, 173] width 39 height 6
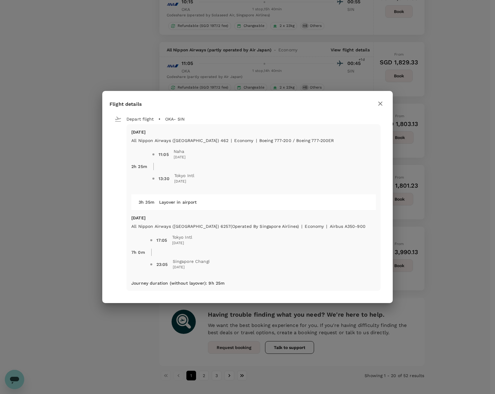
click at [377, 107] on icon "button" at bounding box center [380, 103] width 7 height 7
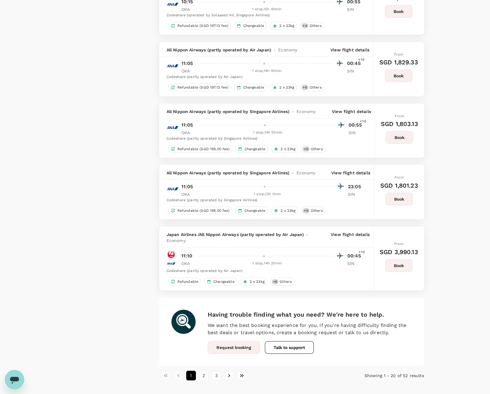
click at [348, 170] on p "View flight details" at bounding box center [351, 173] width 39 height 6
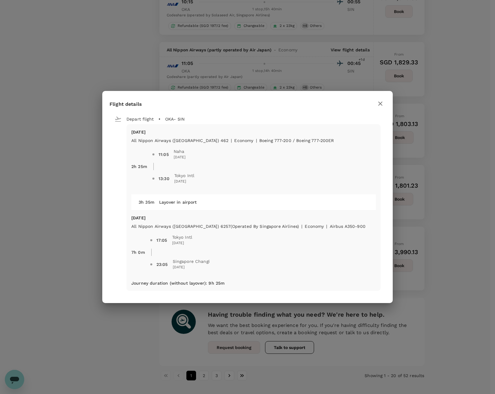
click at [381, 106] on icon "button" at bounding box center [380, 103] width 7 height 7
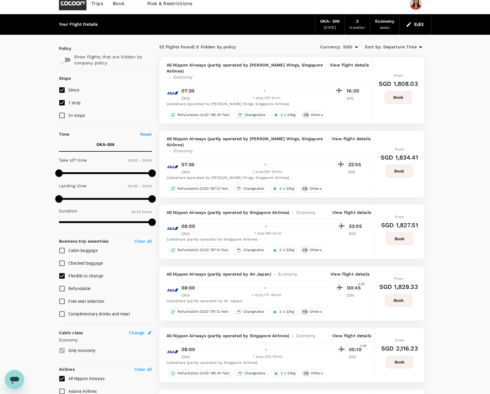
scroll to position [0, 0]
